Goal: Information Seeking & Learning: Learn about a topic

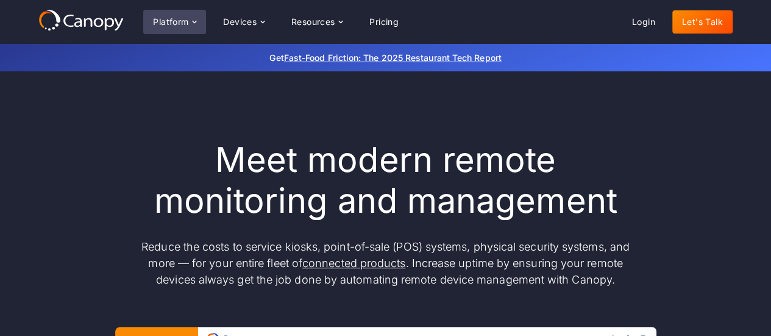
click at [193, 20] on icon at bounding box center [195, 22] width 10 height 10
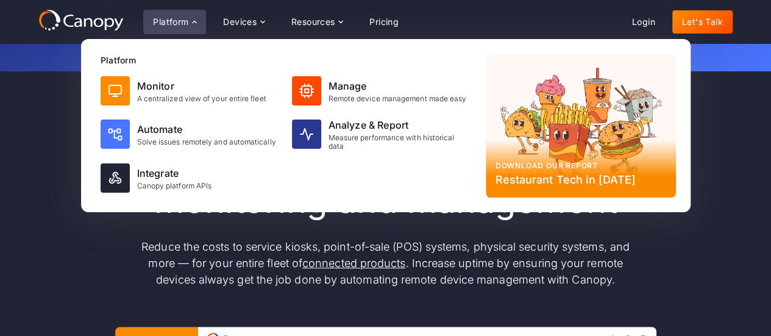
click at [193, 20] on icon at bounding box center [195, 22] width 10 height 10
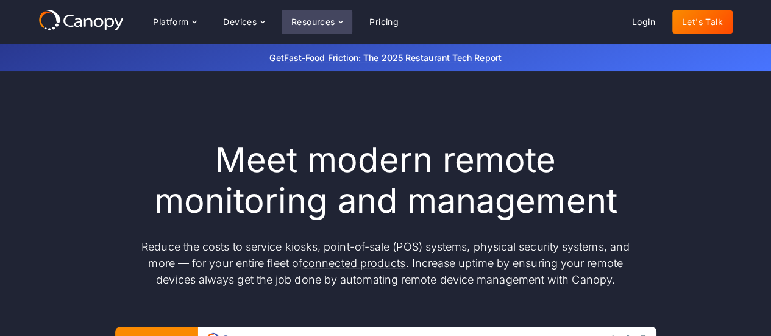
click at [341, 20] on icon at bounding box center [341, 22] width 10 height 10
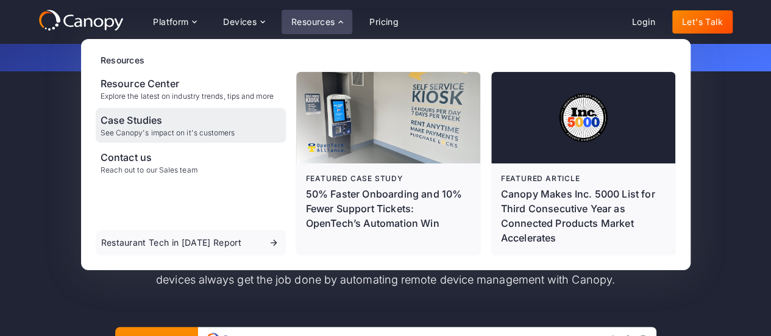
click at [172, 120] on div "Case Studies" at bounding box center [168, 120] width 135 height 15
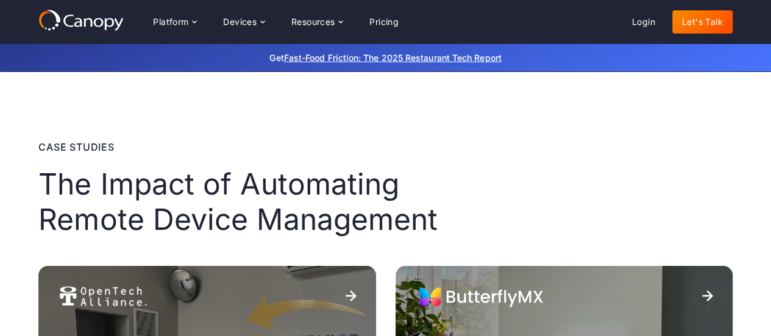
click at [424, 208] on h2 "The Impact of Automating Remote Device Management" at bounding box center [269, 201] width 463 height 70
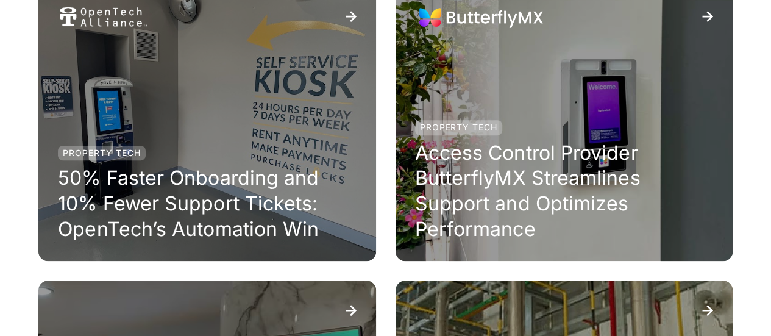
scroll to position [294, 0]
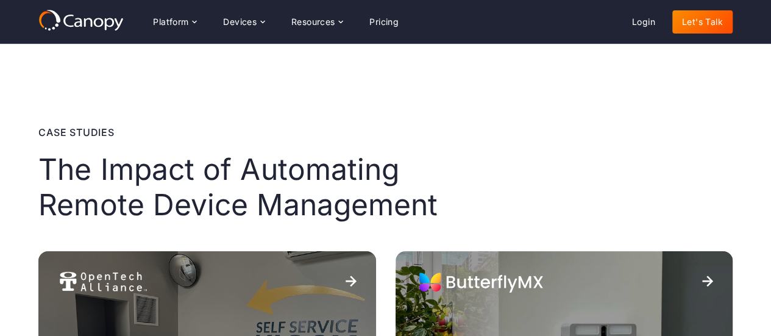
scroll to position [0, 0]
